Goal: Navigation & Orientation: Find specific page/section

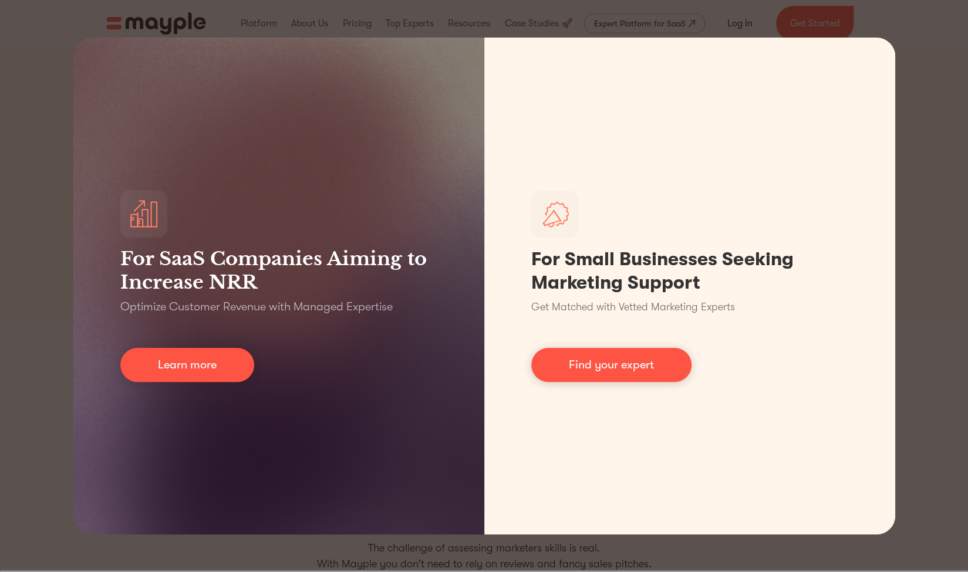
scroll to position [176, 0]
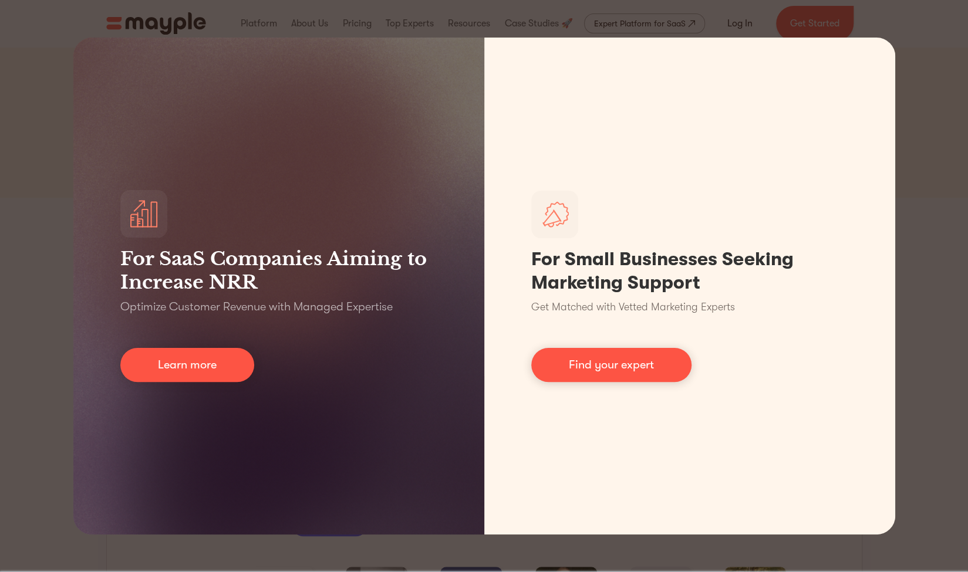
click at [889, 22] on div "For SaaS Companies Aiming to Increase NRR Optimize Customer Revenue with Manage…" at bounding box center [484, 286] width 968 height 572
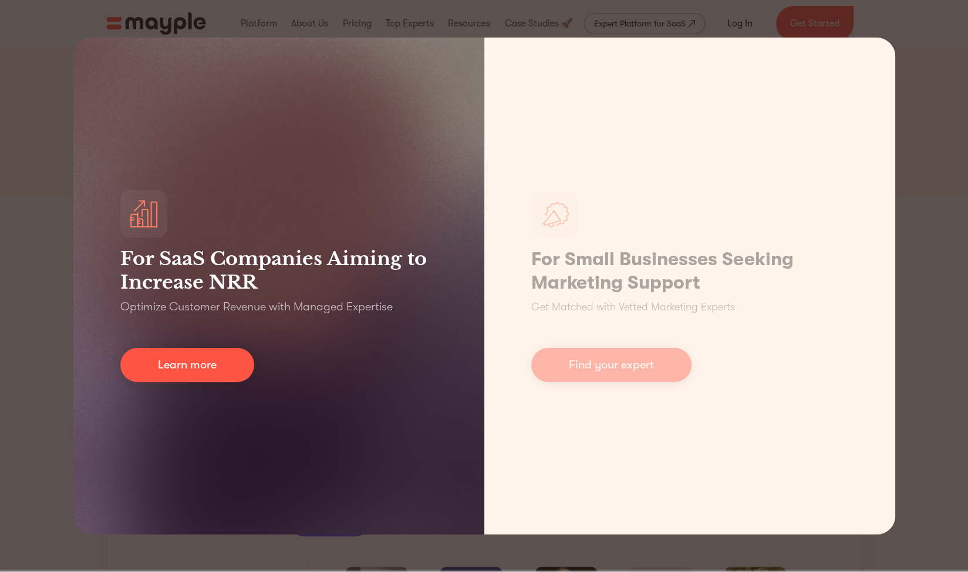
click at [221, 427] on div "For SaaS Companies Aiming to Increase NRR Optimize Customer Revenue with Manage…" at bounding box center [278, 286] width 411 height 497
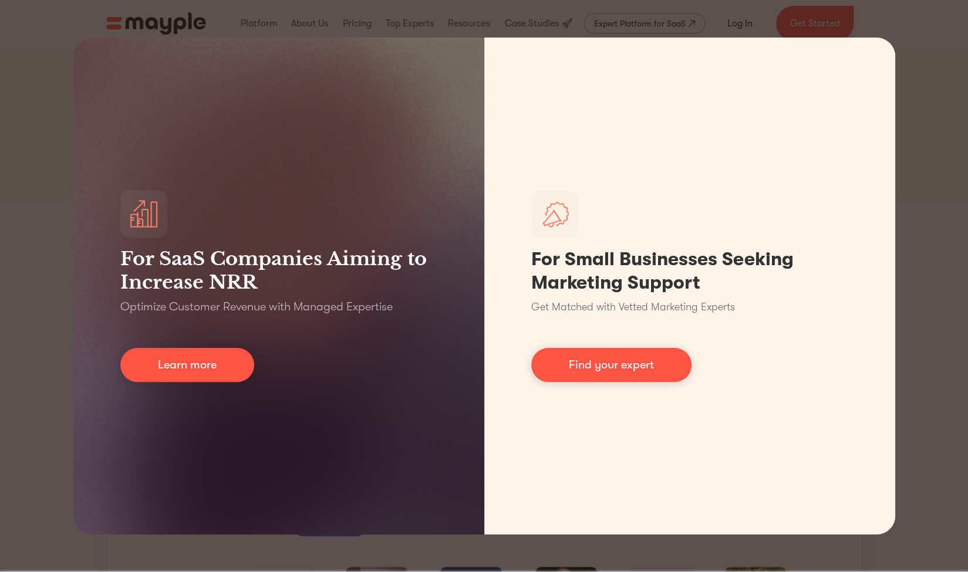
click at [52, 69] on div "For SaaS Companies Aiming to Increase NRR Optimize Customer Revenue with Manage…" at bounding box center [484, 286] width 968 height 572
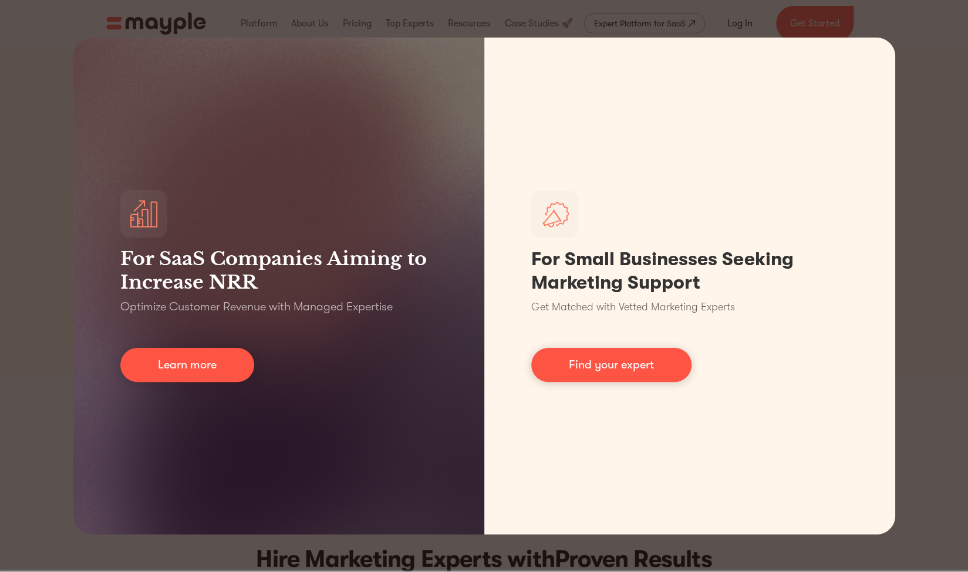
click at [114, 12] on div "For SaaS Companies Aiming to Increase NRR Optimize Customer Revenue with Manage…" at bounding box center [484, 286] width 968 height 572
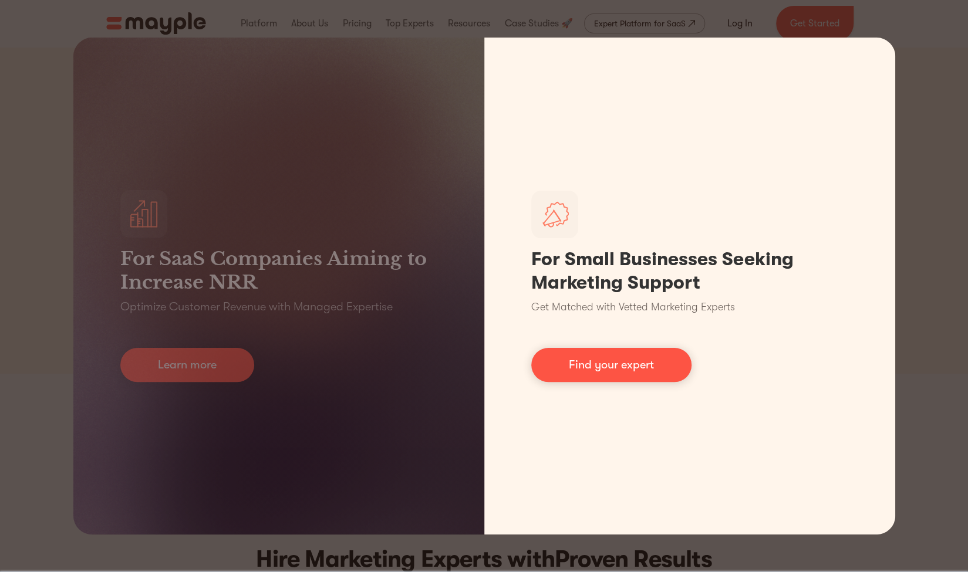
click at [594, 367] on link "Find your expert" at bounding box center [611, 365] width 160 height 34
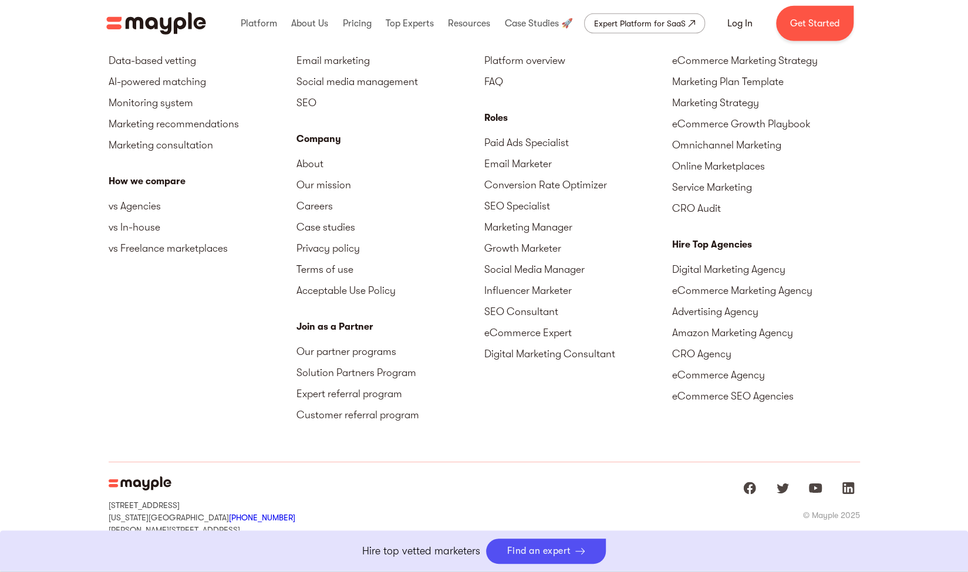
scroll to position [5275, 0]
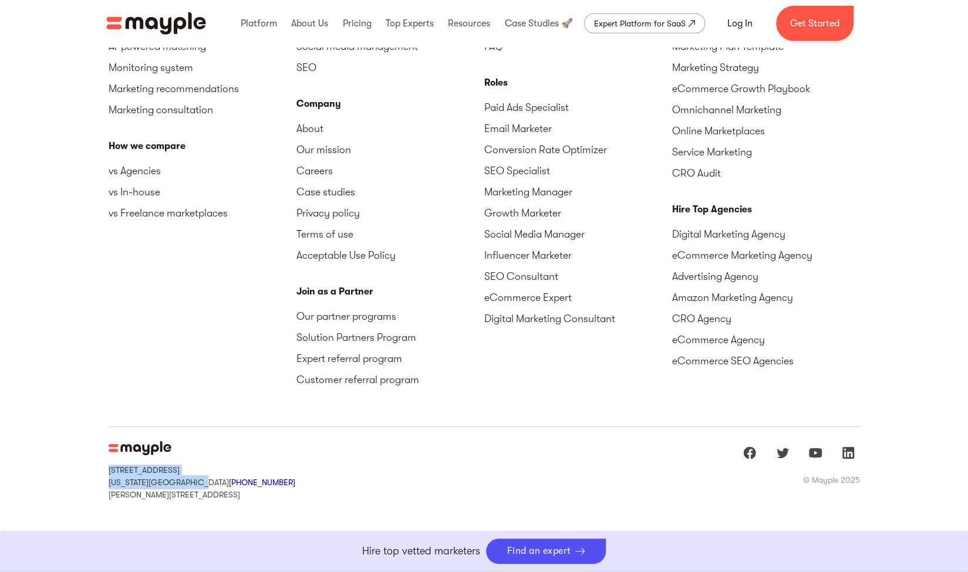
drag, startPoint x: 107, startPoint y: 469, endPoint x: 193, endPoint y: 480, distance: 86.4
click at [193, 480] on div "Platform Overview Data-based vetting AI-powered matching Monitoring system Mark…" at bounding box center [484, 231] width 968 height 659
copy div "15 West 38 Street MB#532 New York, NY, US 10018"
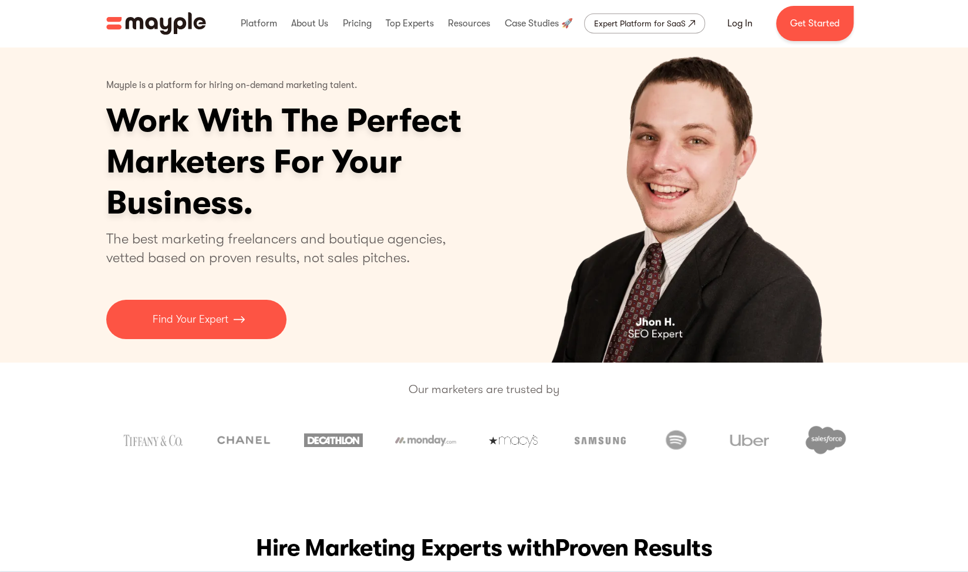
scroll to position [0, 0]
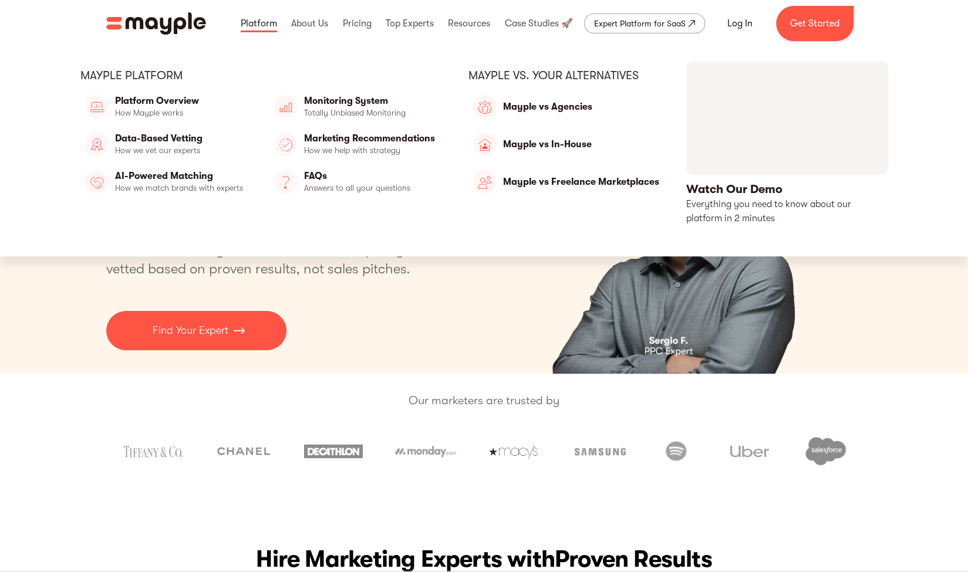
click at [264, 27] on link at bounding box center [259, 24] width 42 height 38
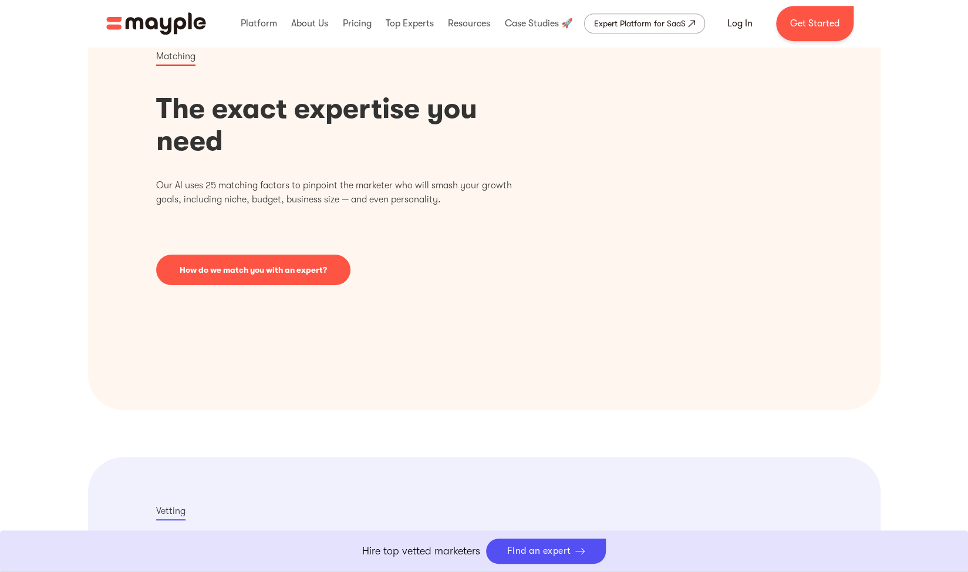
scroll to position [470, 0]
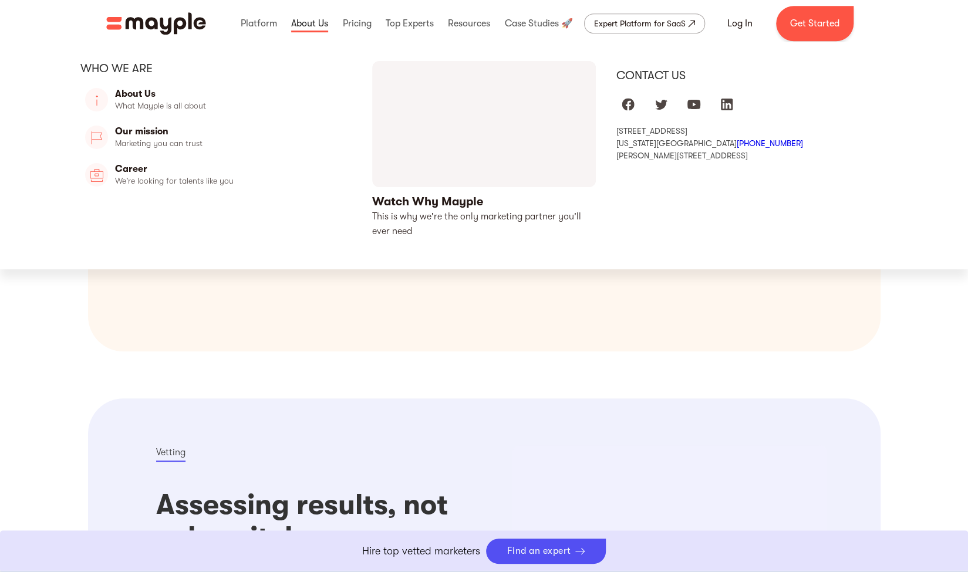
click at [299, 26] on link at bounding box center [309, 24] width 43 height 38
